Goal: Information Seeking & Learning: Check status

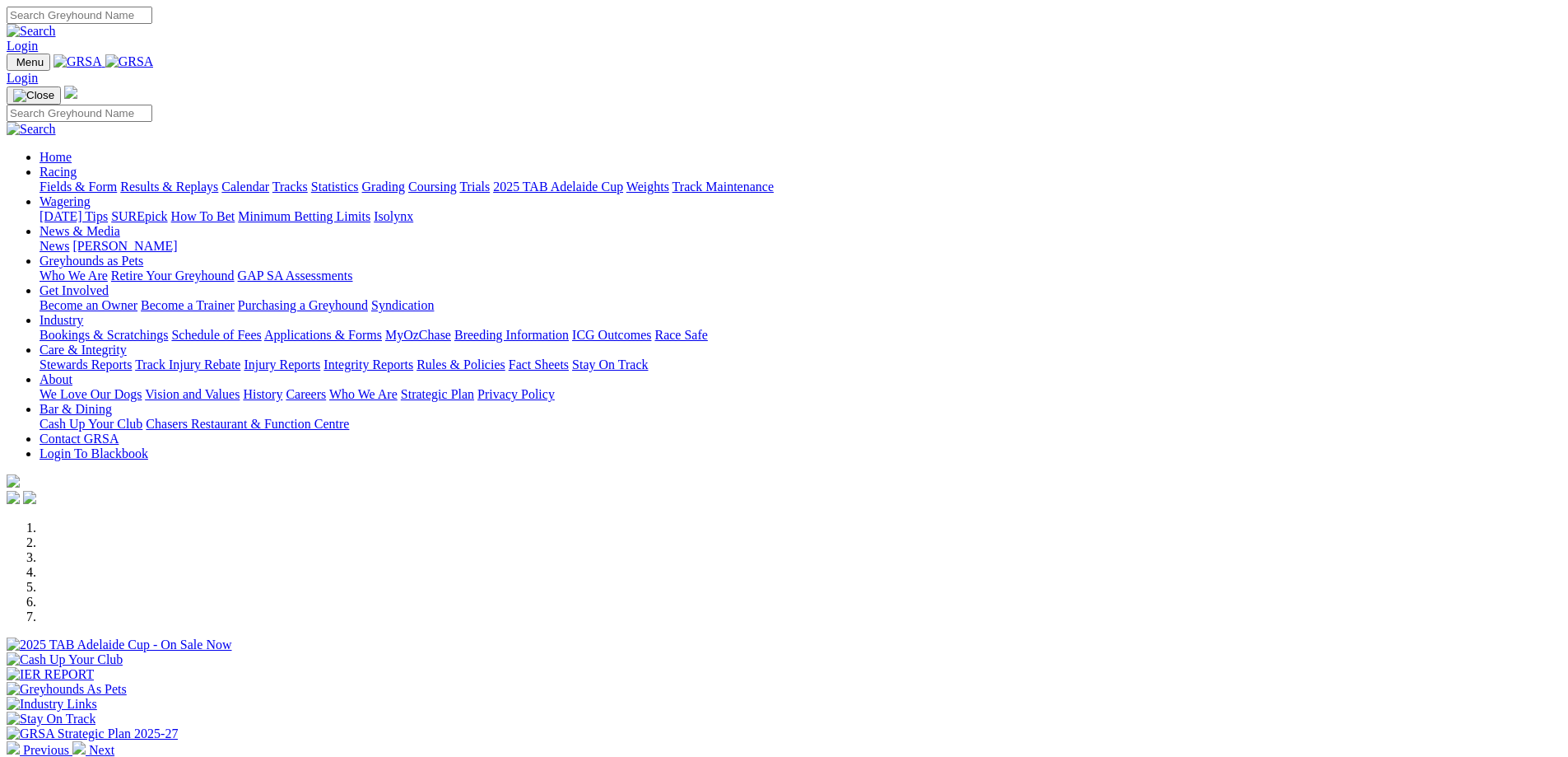
click at [218, 179] on link "Results & Replays" at bounding box center [169, 186] width 98 height 14
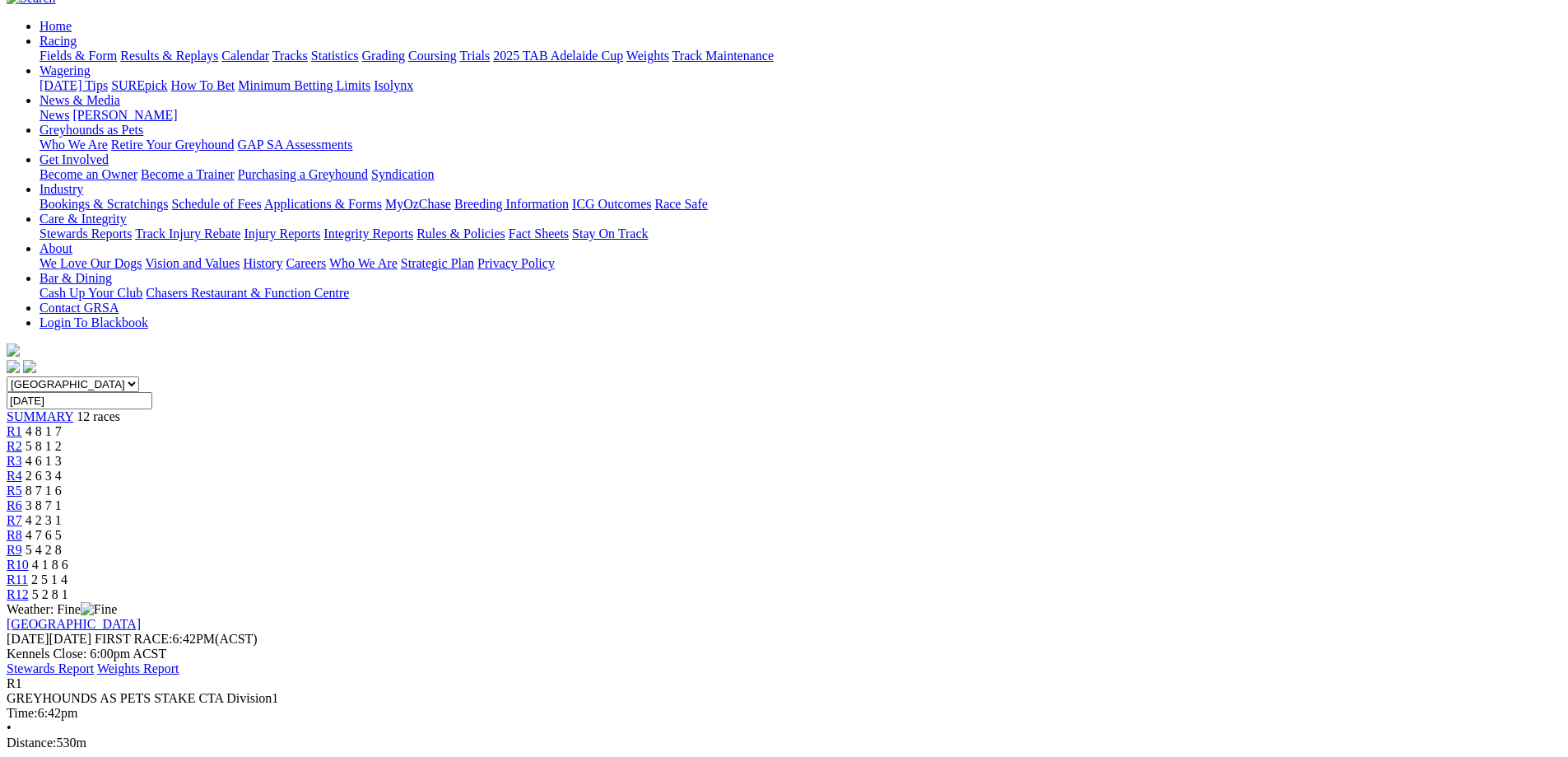
scroll to position [165, 0]
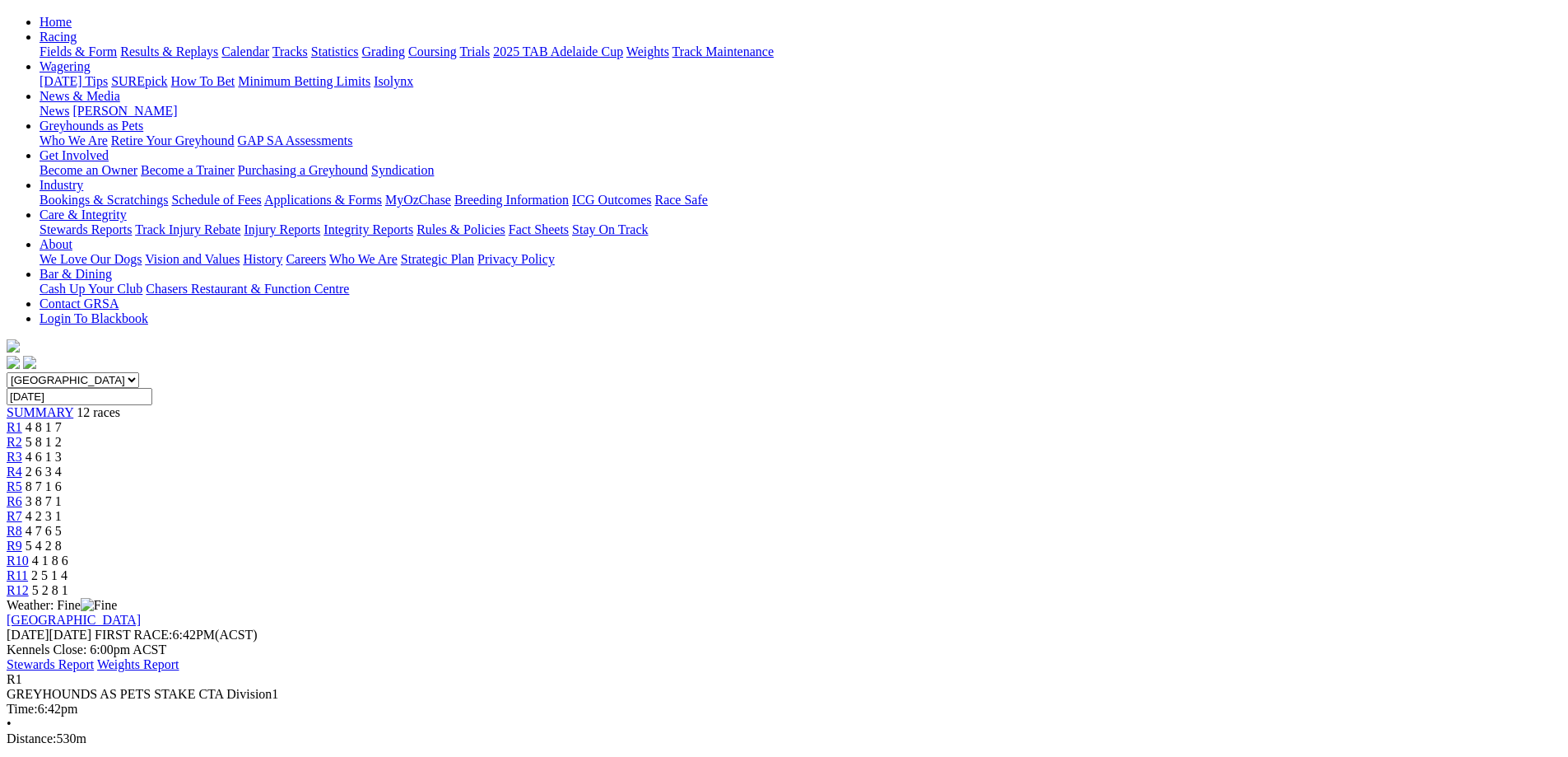
click at [22, 435] on span "R2" at bounding box center [14, 442] width 15 height 14
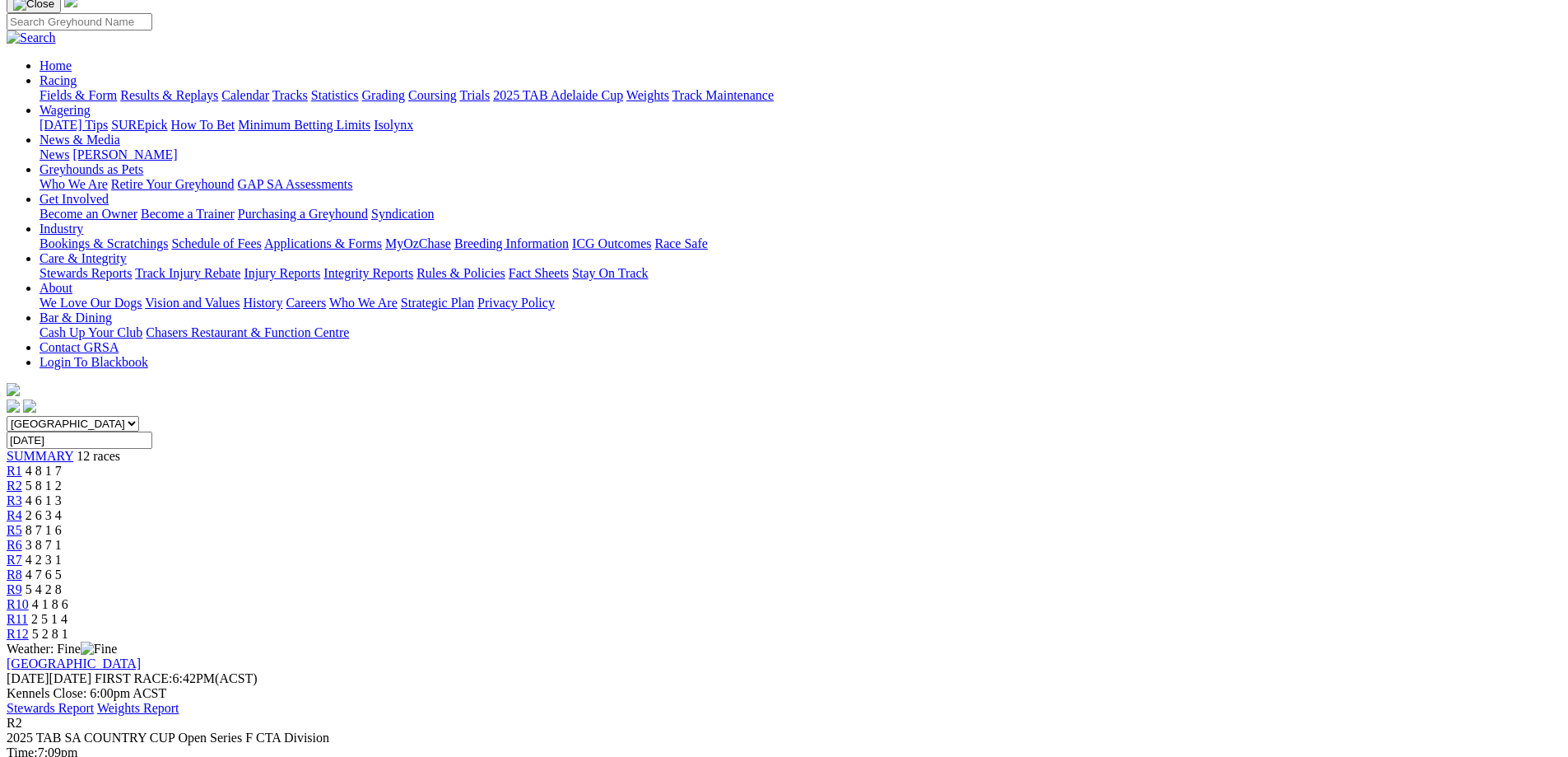
scroll to position [82, 0]
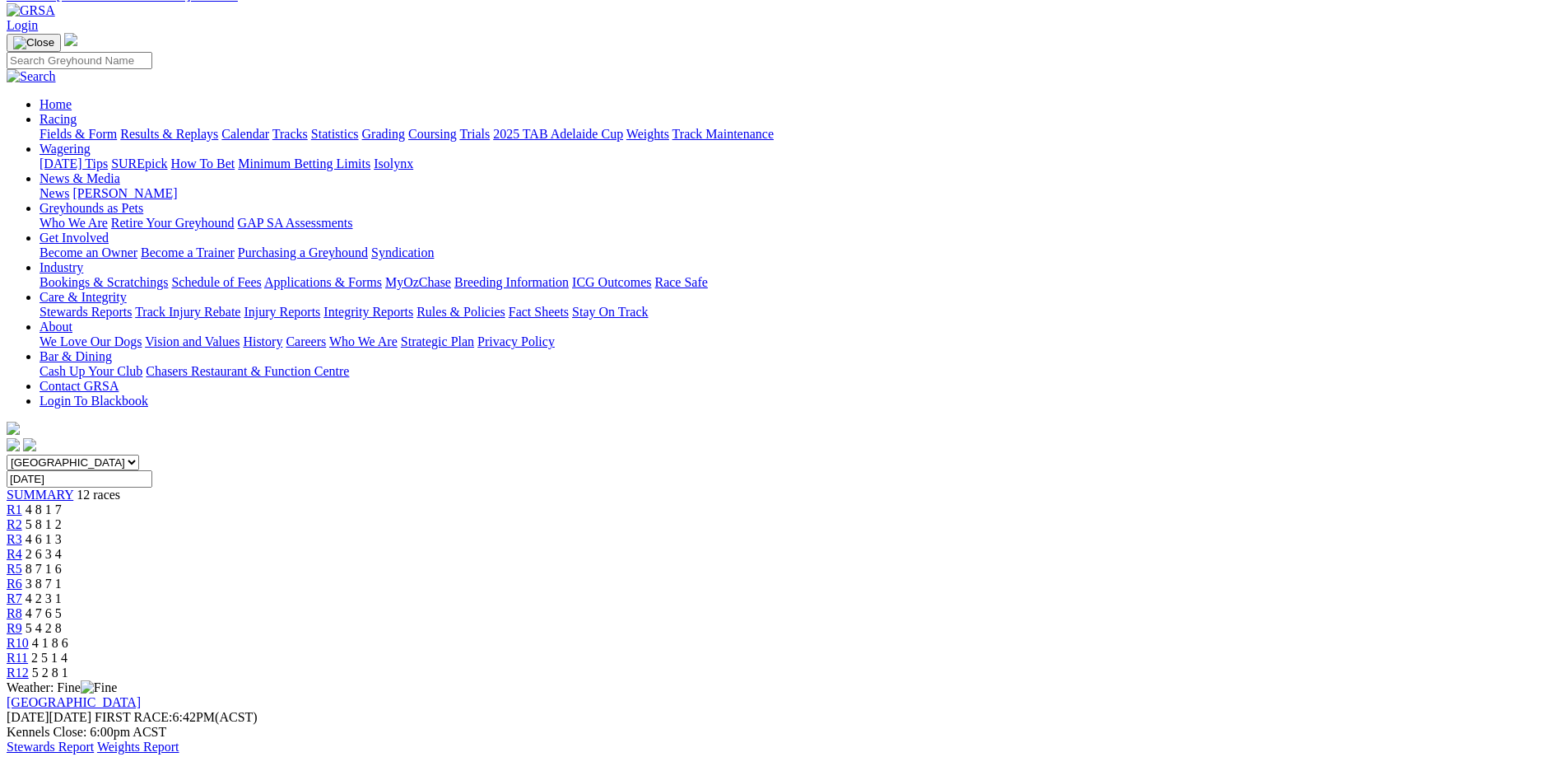
click at [22, 532] on span "R3" at bounding box center [14, 539] width 15 height 14
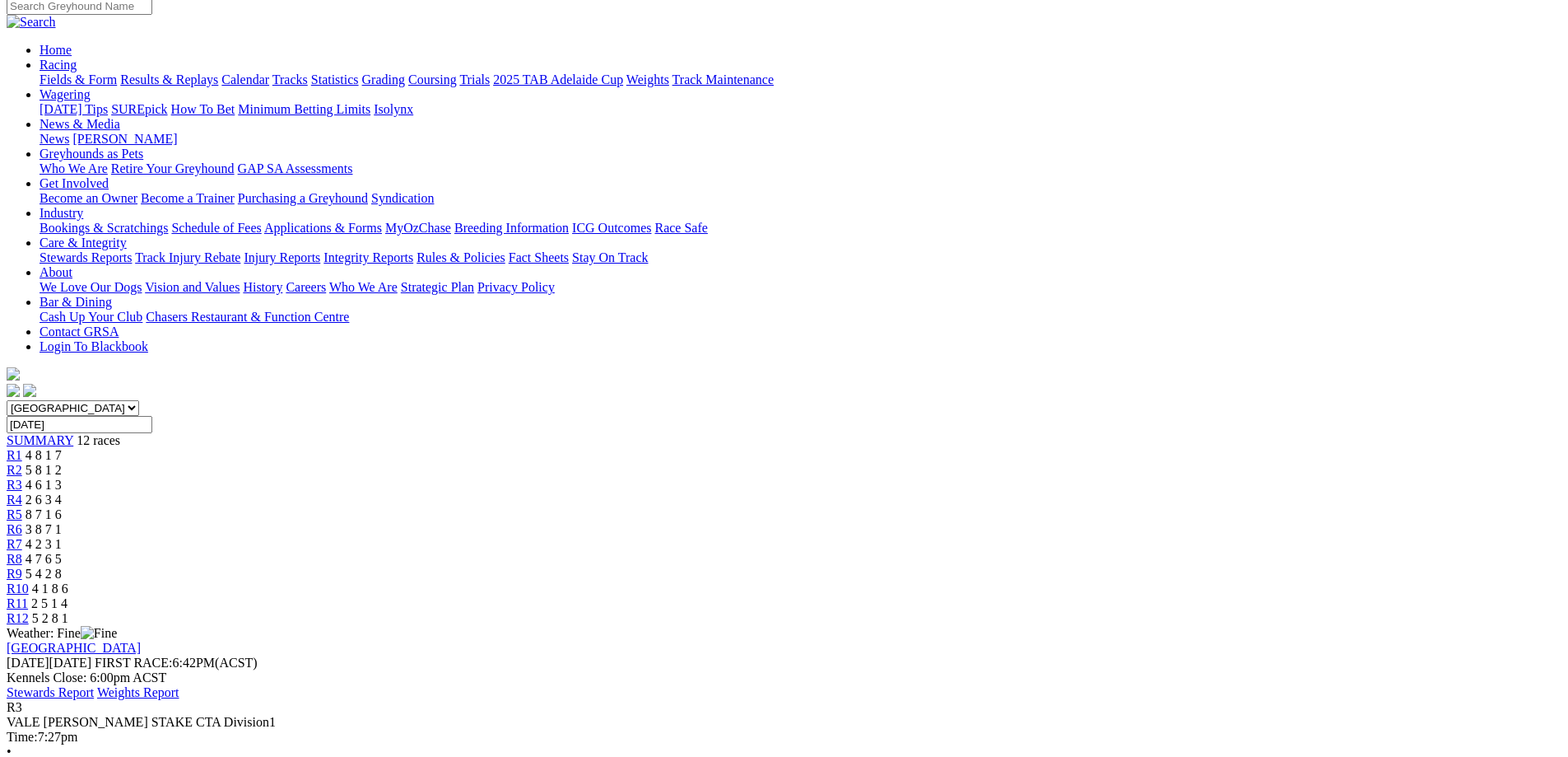
scroll to position [165, 0]
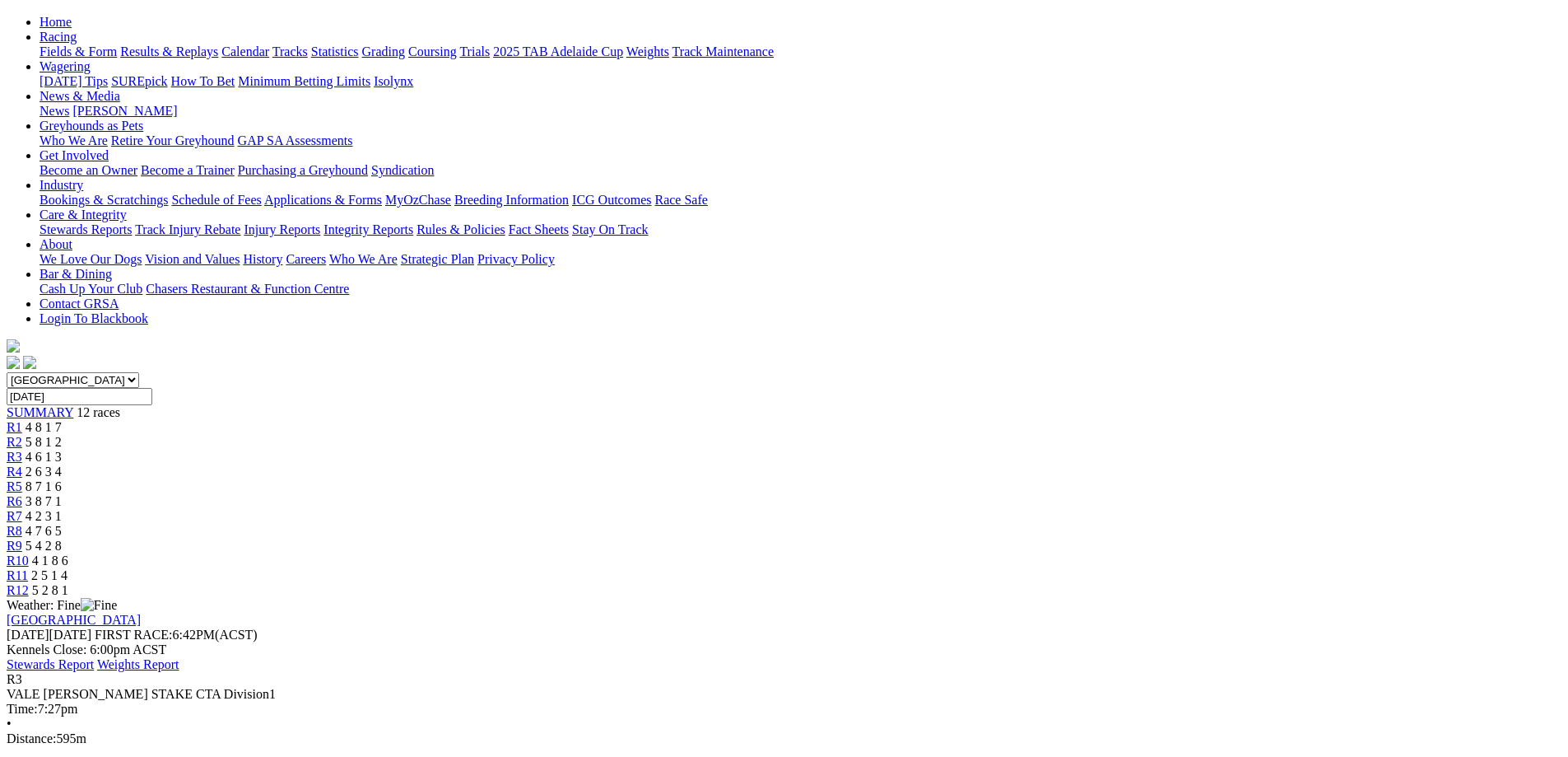
click at [62, 464] on span "2 6 3 4" at bounding box center [43, 471] width 36 height 14
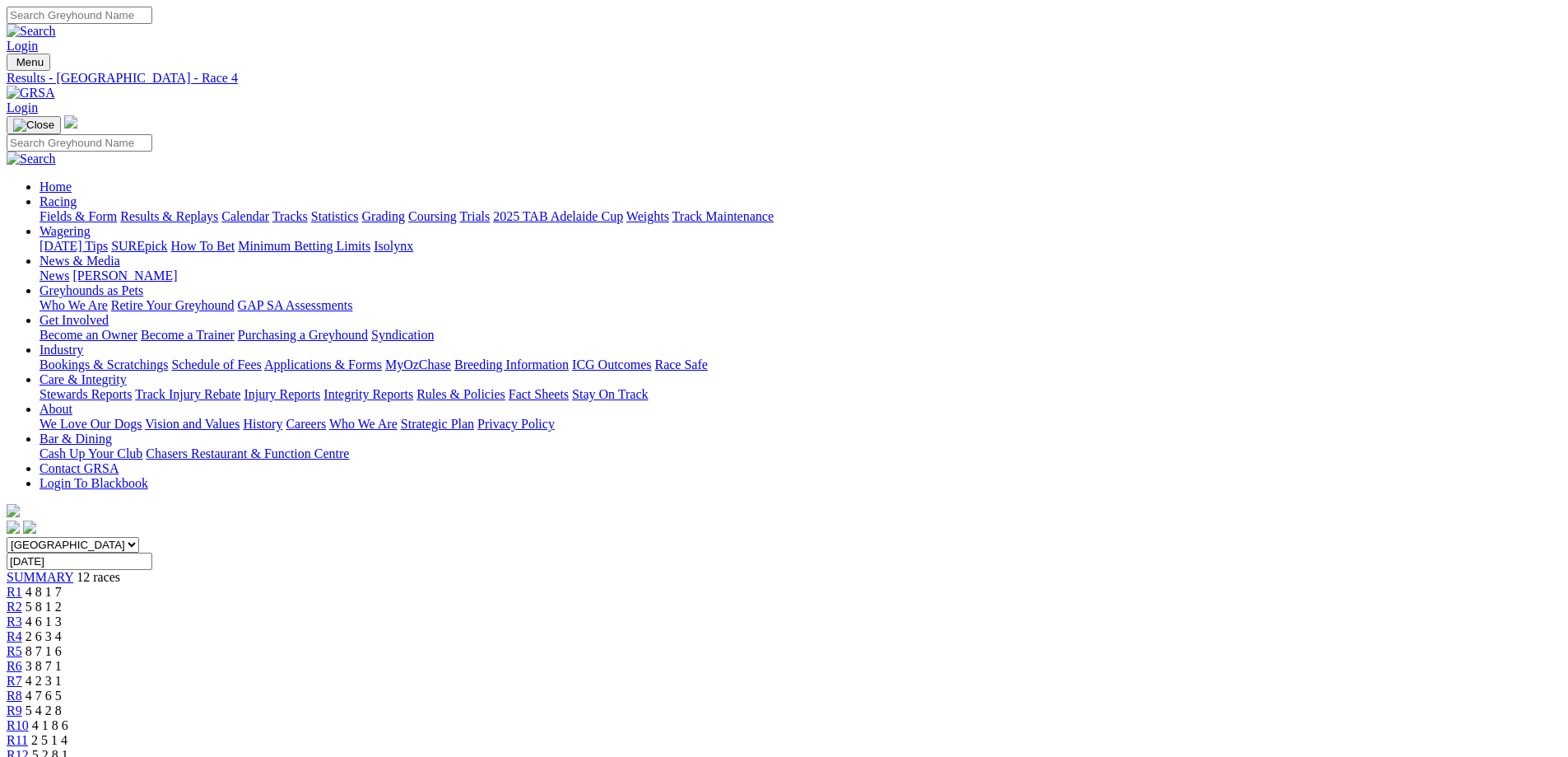
click at [22, 644] on span "R5" at bounding box center [14, 650] width 15 height 14
click at [62, 659] on span "3 8 7 1" at bounding box center [43, 666] width 36 height 14
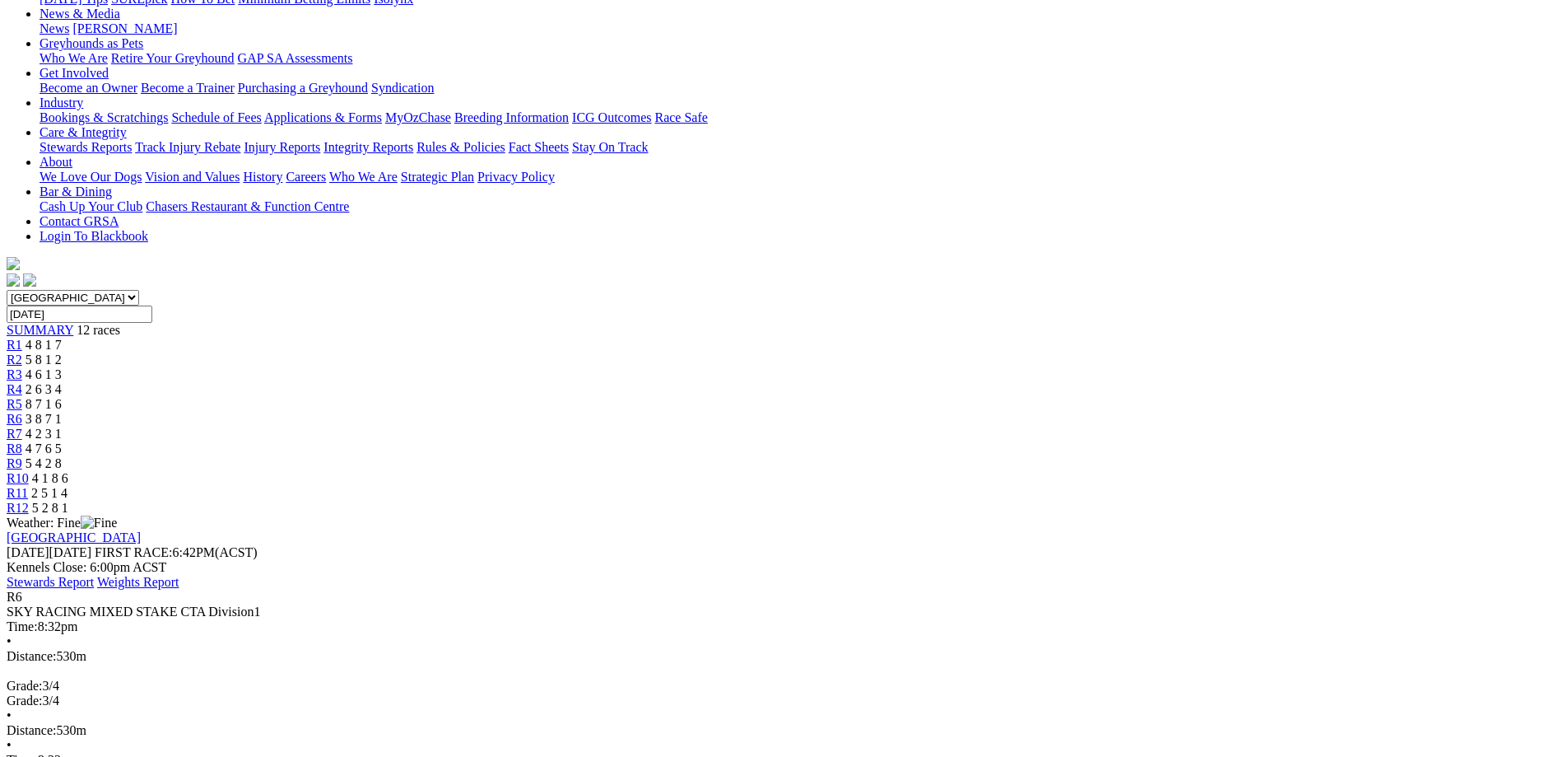
scroll to position [165, 0]
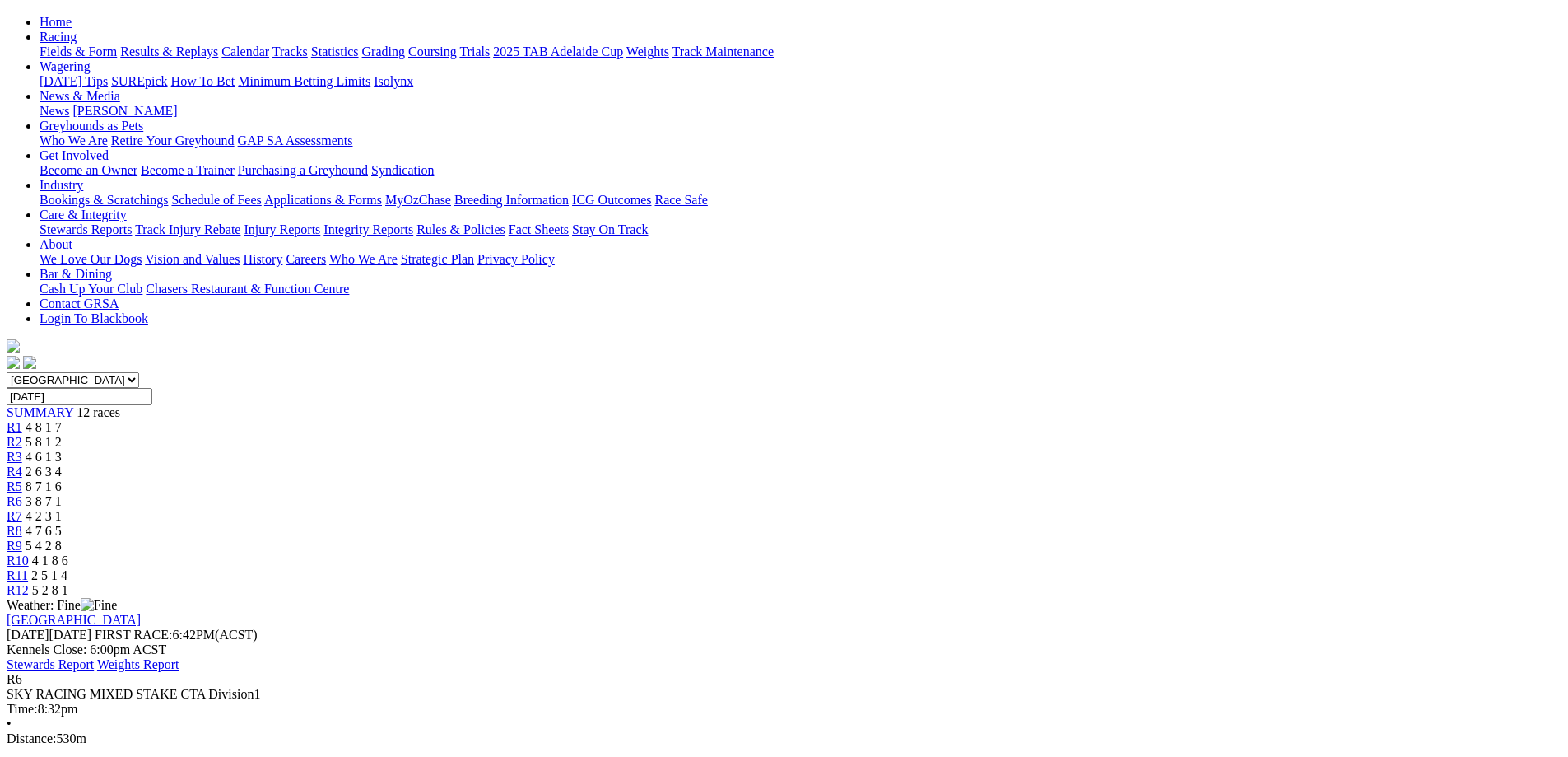
click at [22, 509] on link "R7" at bounding box center [14, 516] width 15 height 14
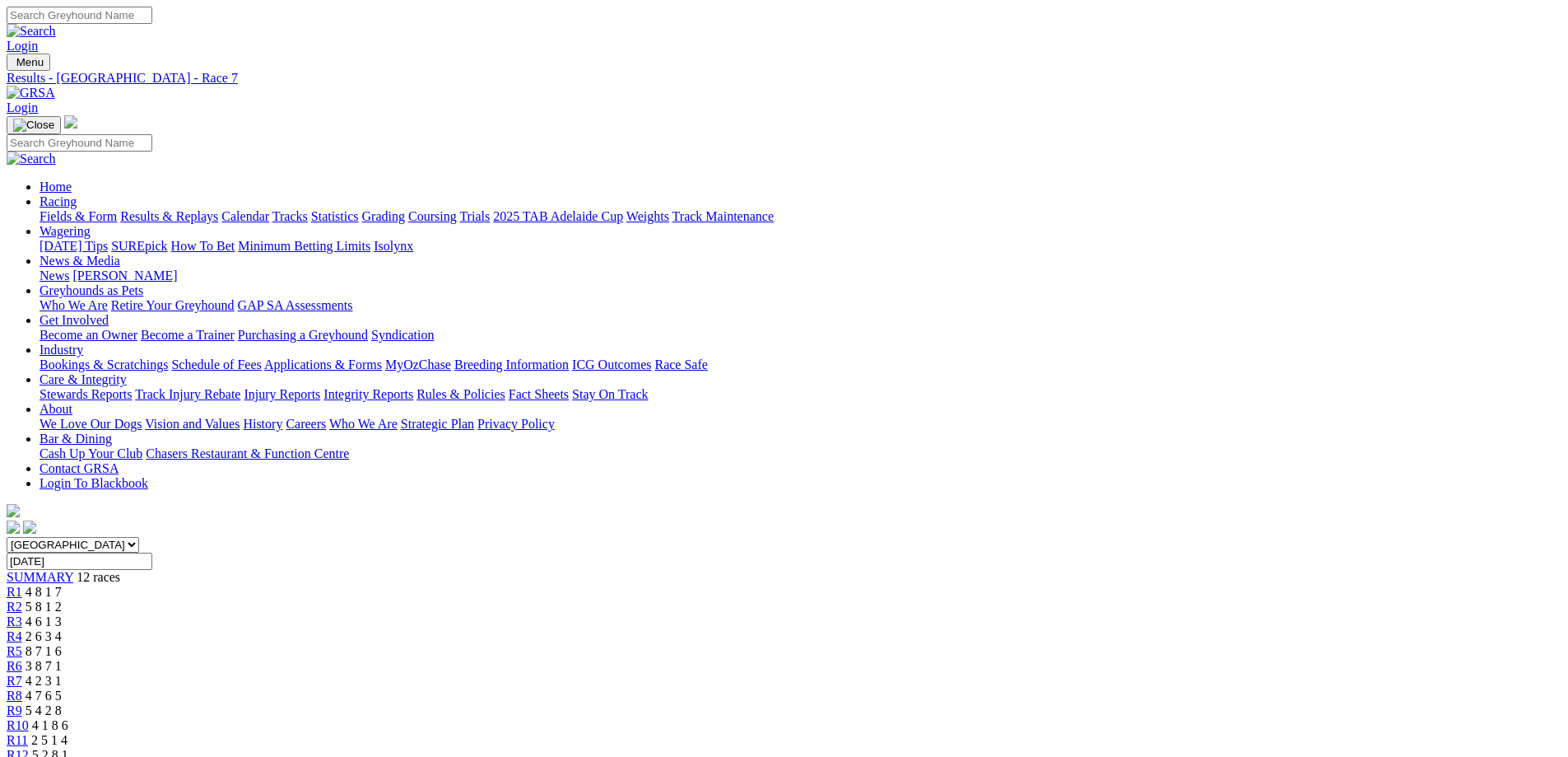
click at [22, 688] on span "R8" at bounding box center [14, 695] width 15 height 14
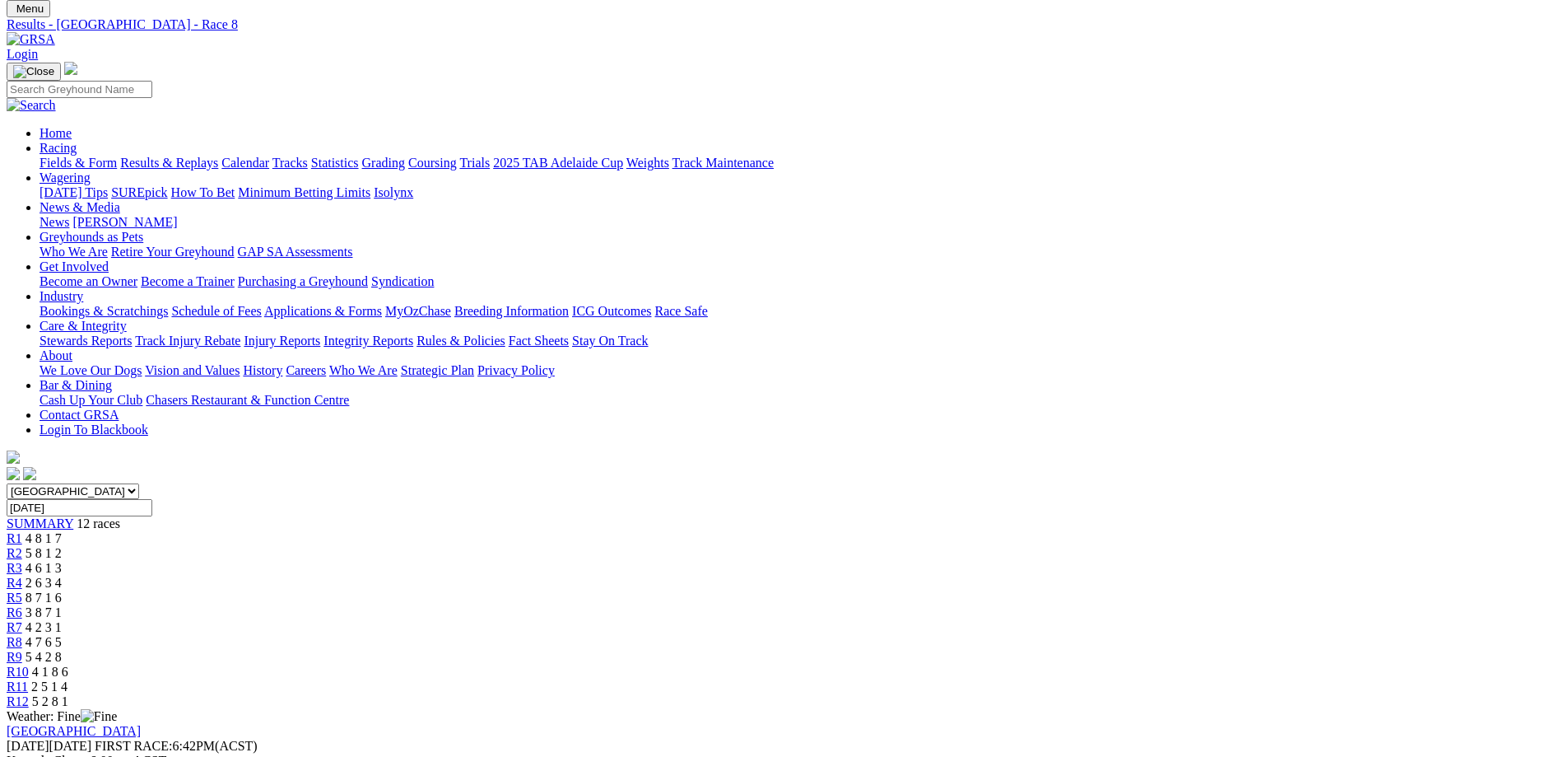
scroll to position [82, 0]
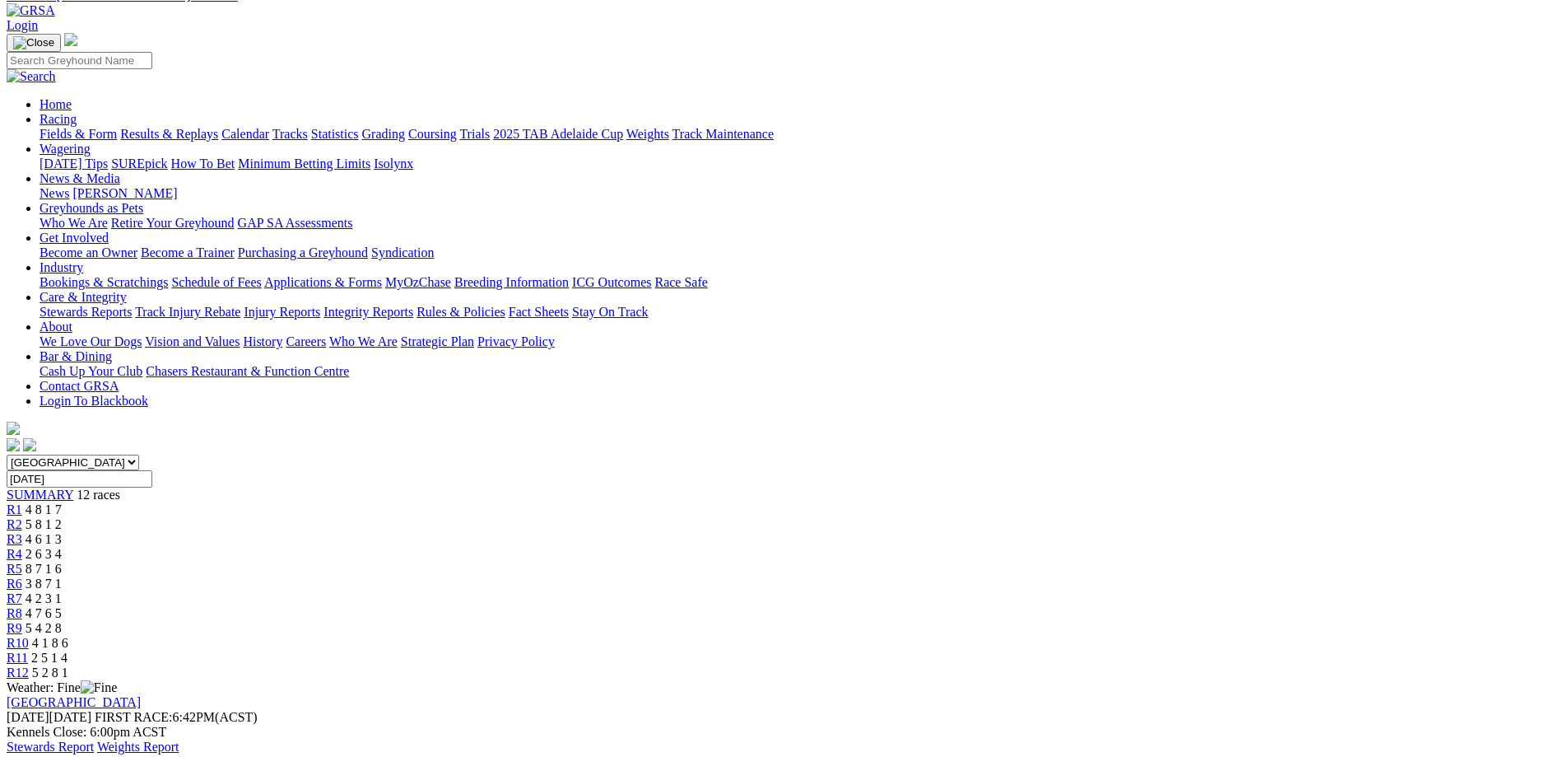
click at [22, 621] on span "R9" at bounding box center [14, 628] width 15 height 14
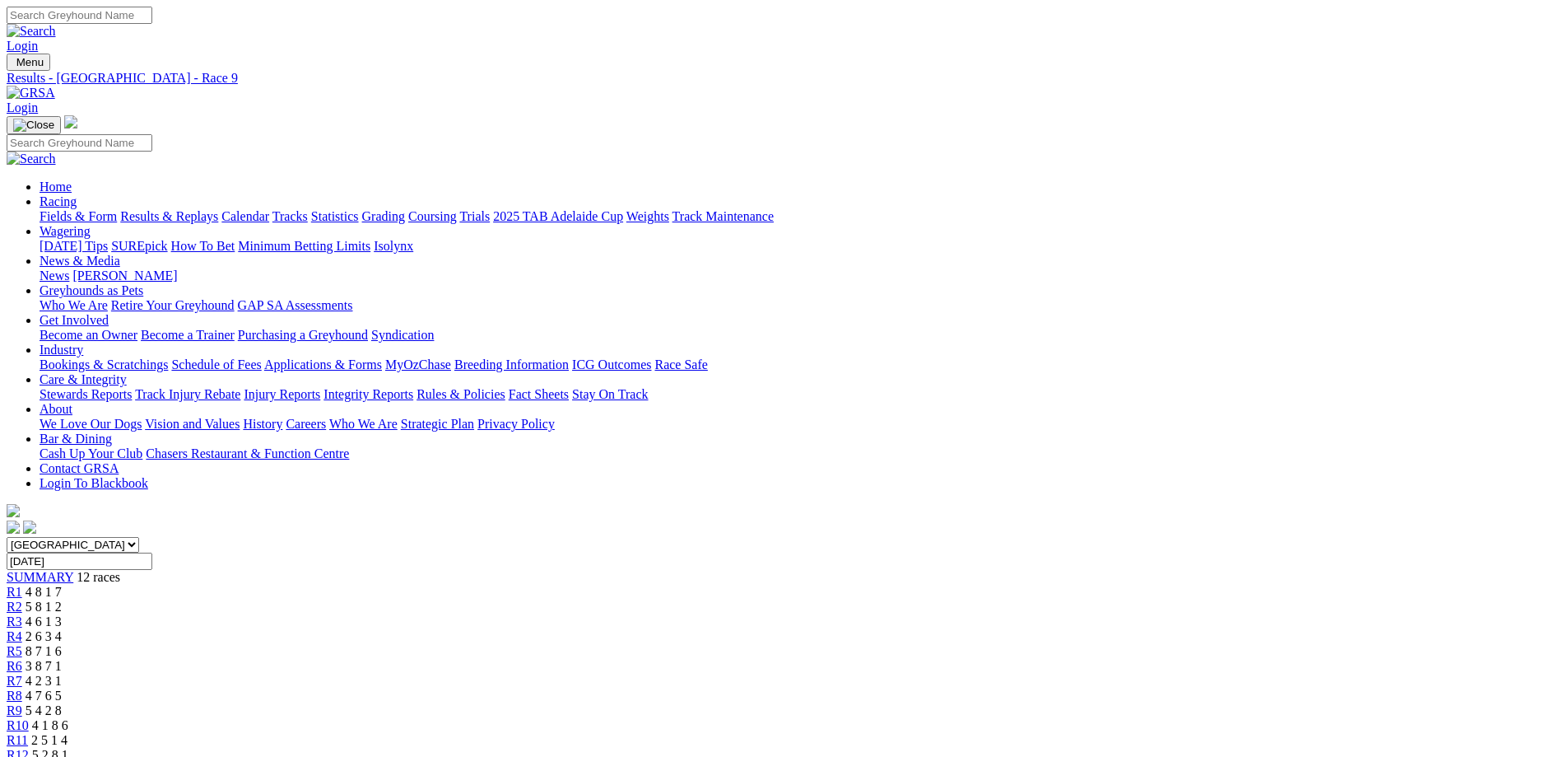
click at [29, 718] on span "R10" at bounding box center [18, 725] width 22 height 14
click at [28, 732] on span "R11" at bounding box center [17, 739] width 21 height 14
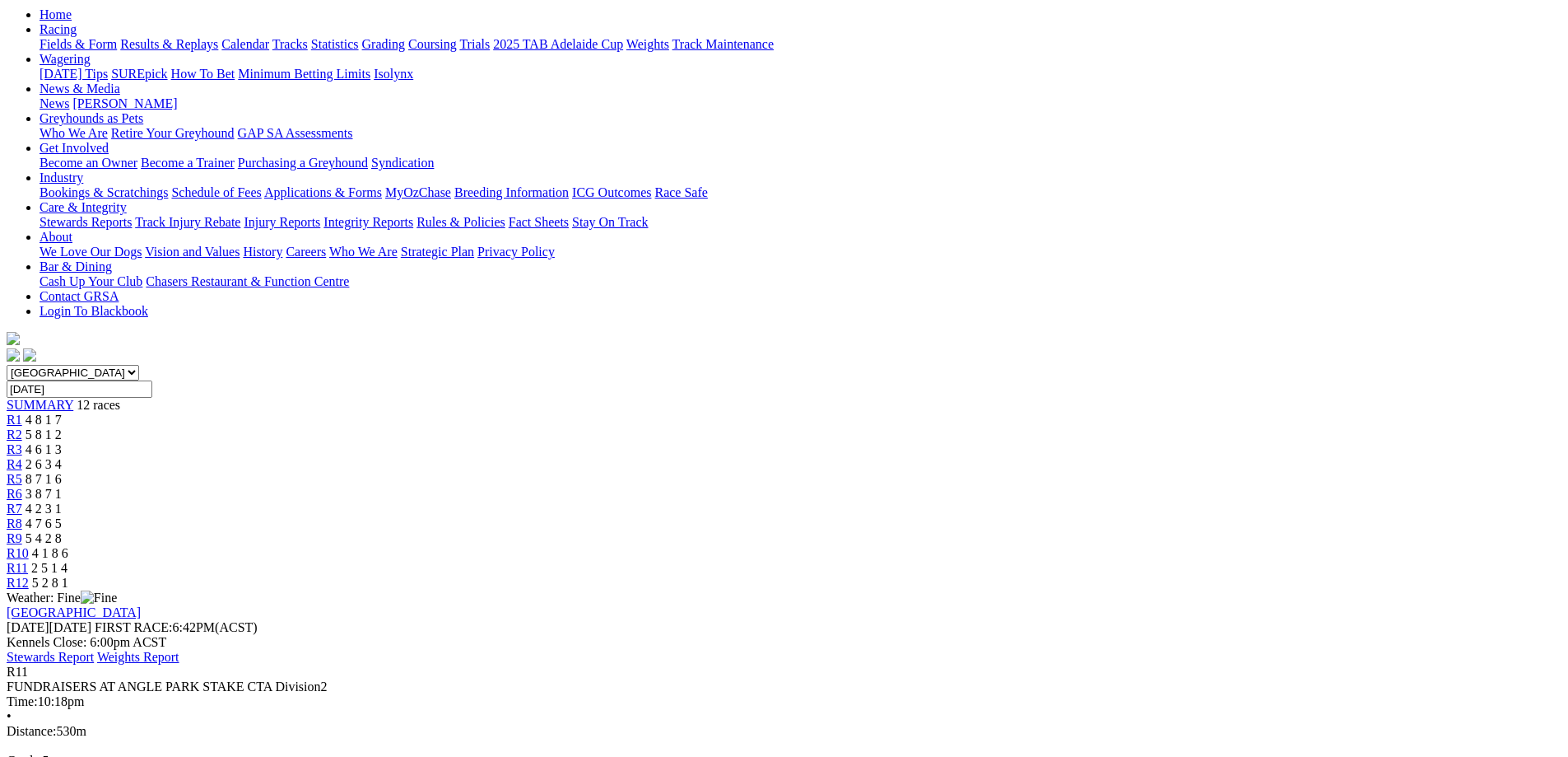
scroll to position [82, 0]
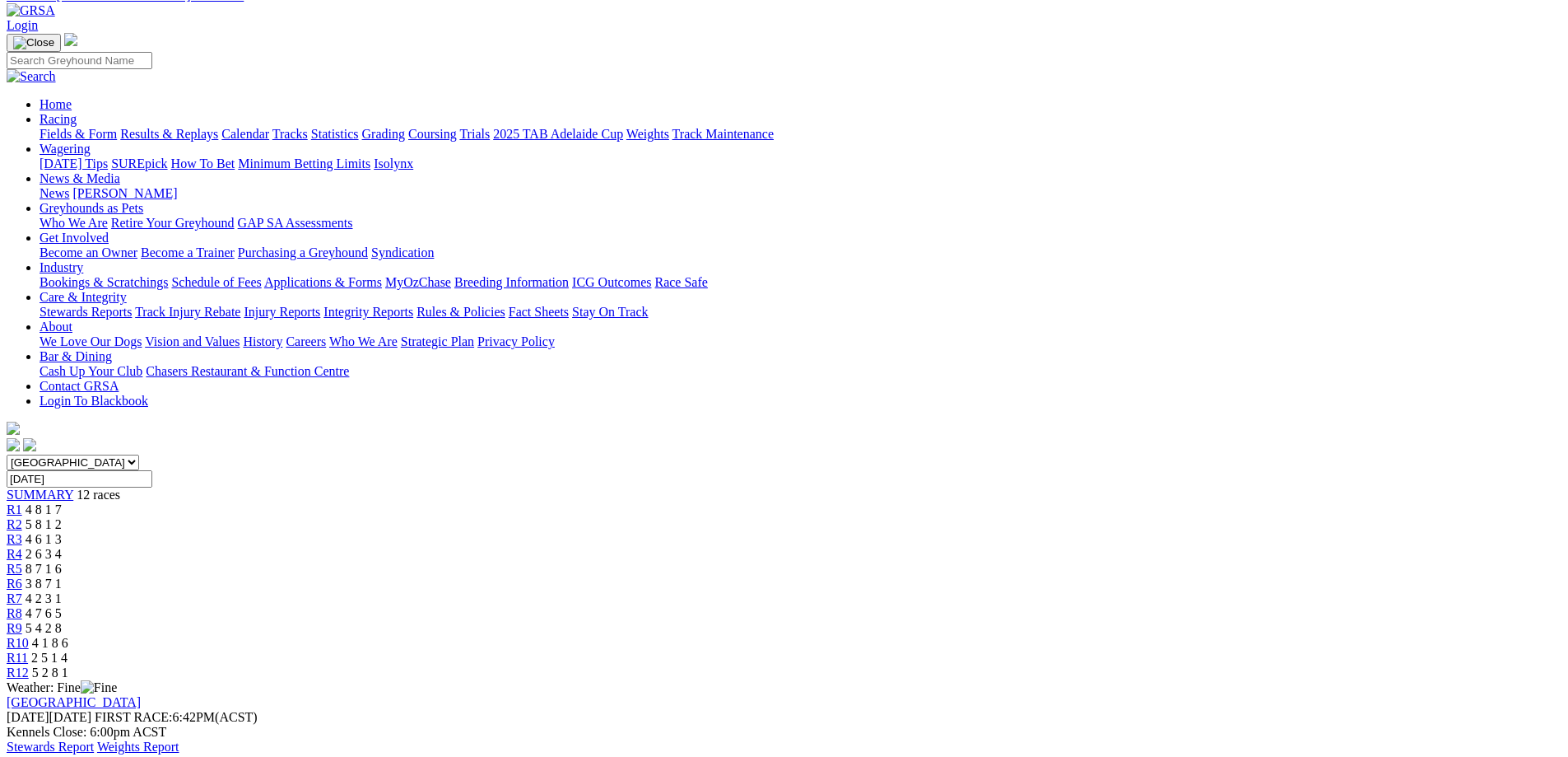
click at [68, 666] on span "5 2 8 1" at bounding box center [50, 672] width 36 height 14
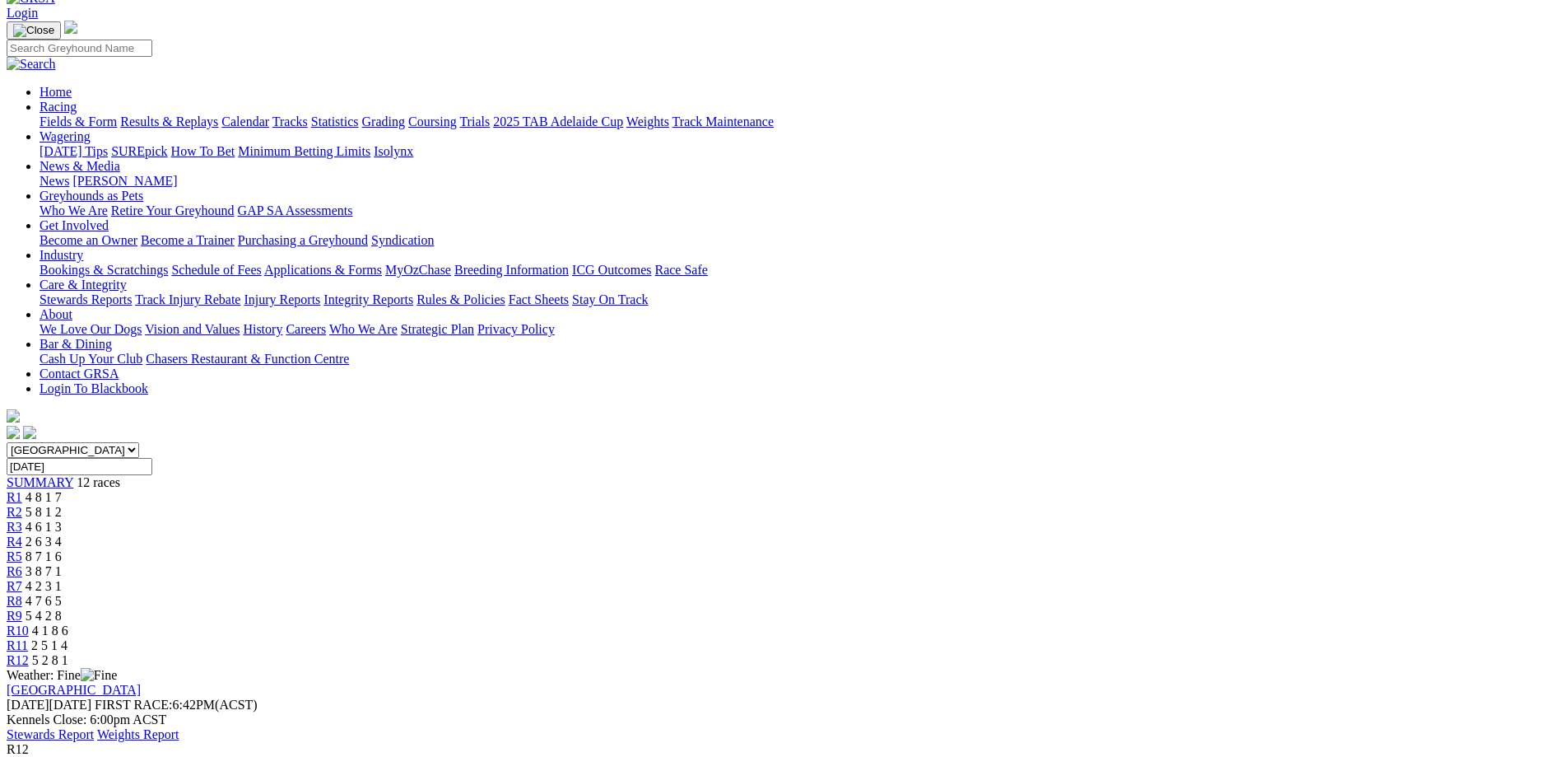
scroll to position [247, 0]
